Goal: Task Accomplishment & Management: Manage account settings

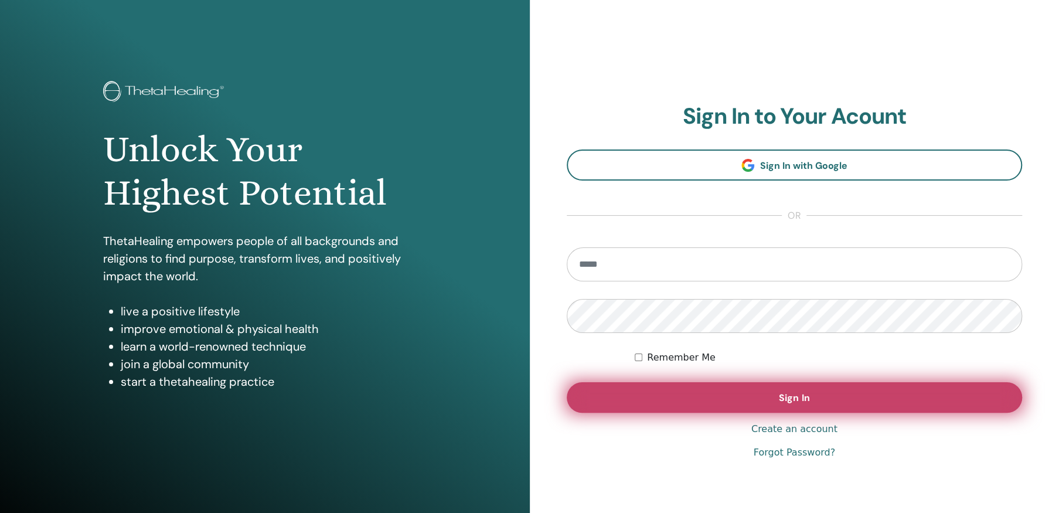
type input "**********"
click at [782, 395] on span "Sign In" at bounding box center [794, 397] width 30 height 12
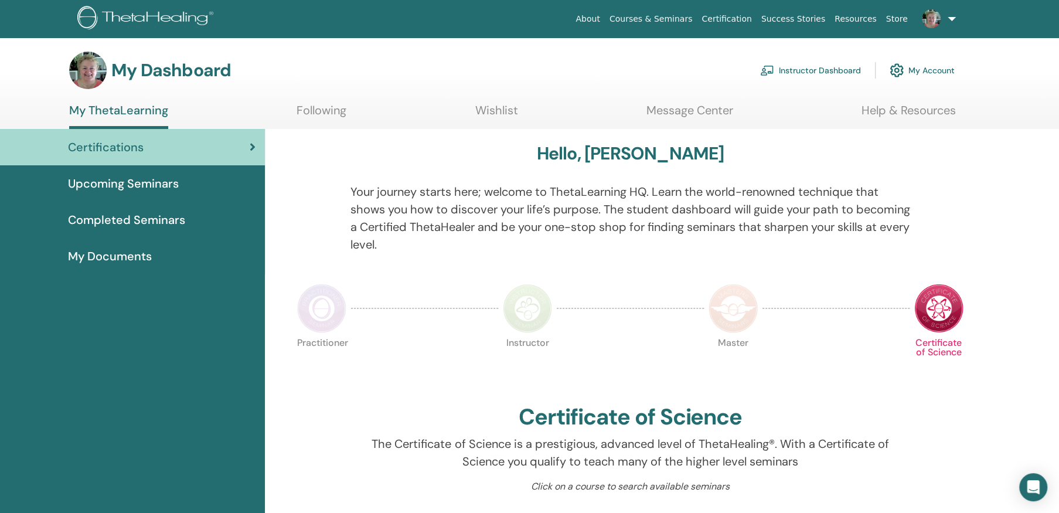
click at [821, 67] on link "Instructor Dashboard" at bounding box center [810, 70] width 101 height 26
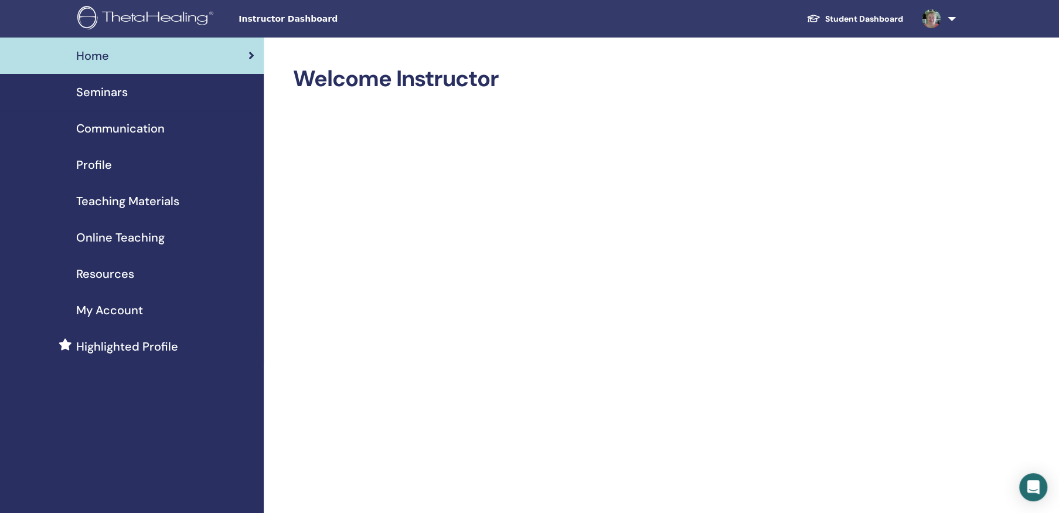
click at [101, 89] on span "Seminars" at bounding box center [102, 92] width 52 height 18
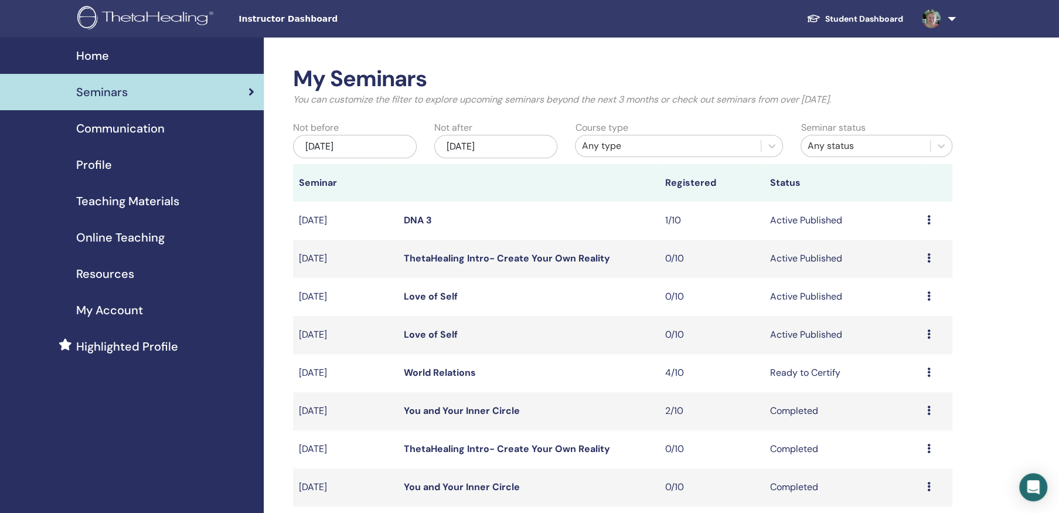
click at [927, 292] on icon at bounding box center [929, 295] width 4 height 9
click at [987, 291] on div "My Seminars You can customize the filter to explore upcoming seminars beyond th…" at bounding box center [661, 511] width 794 height 949
click at [929, 213] on div "Preview Edit Attendees Cancel" at bounding box center [937, 220] width 20 height 14
click at [902, 254] on link "Attendees" at bounding box center [901, 258] width 45 height 12
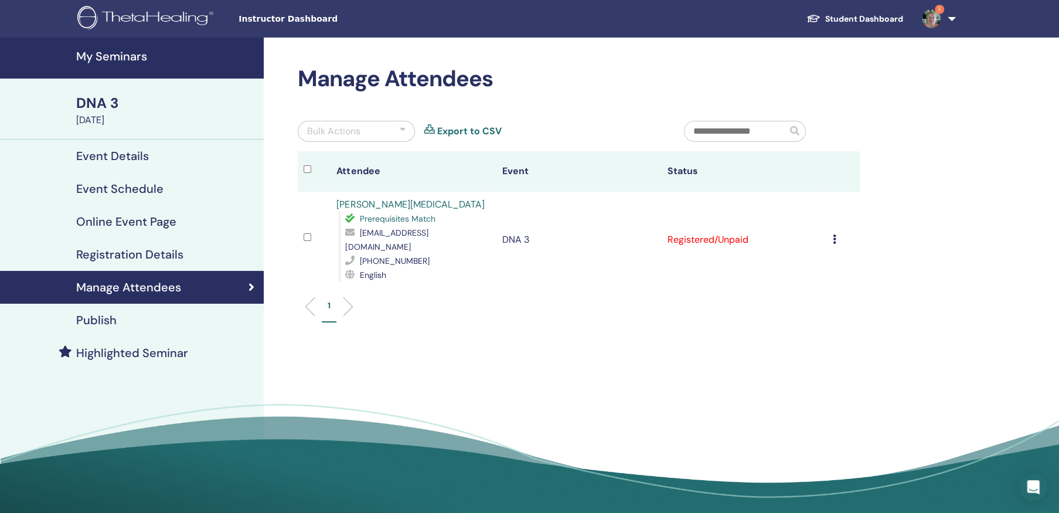
click at [939, 6] on span "1" at bounding box center [938, 9] width 9 height 9
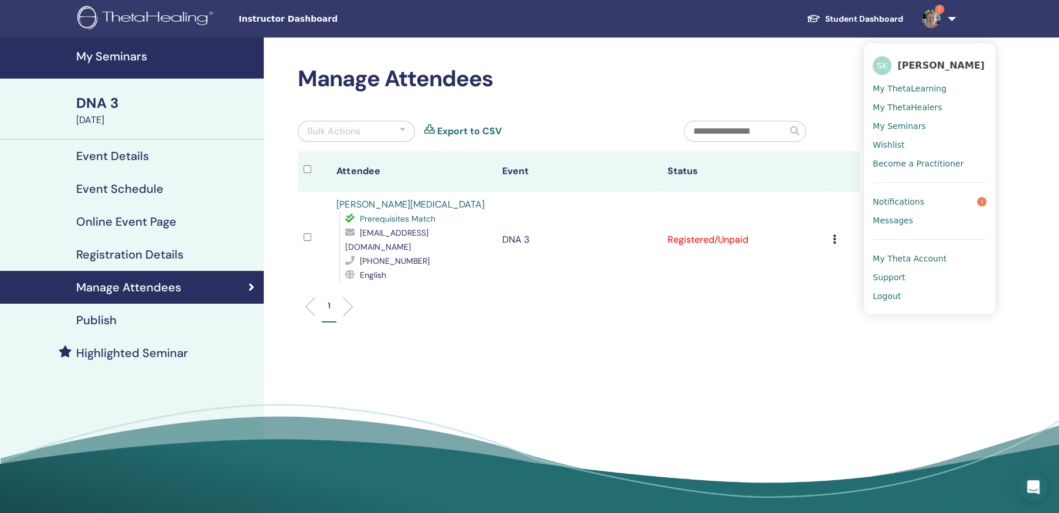
click at [912, 199] on span "Notifications" at bounding box center [898, 201] width 52 height 11
